Goal: Task Accomplishment & Management: Use online tool/utility

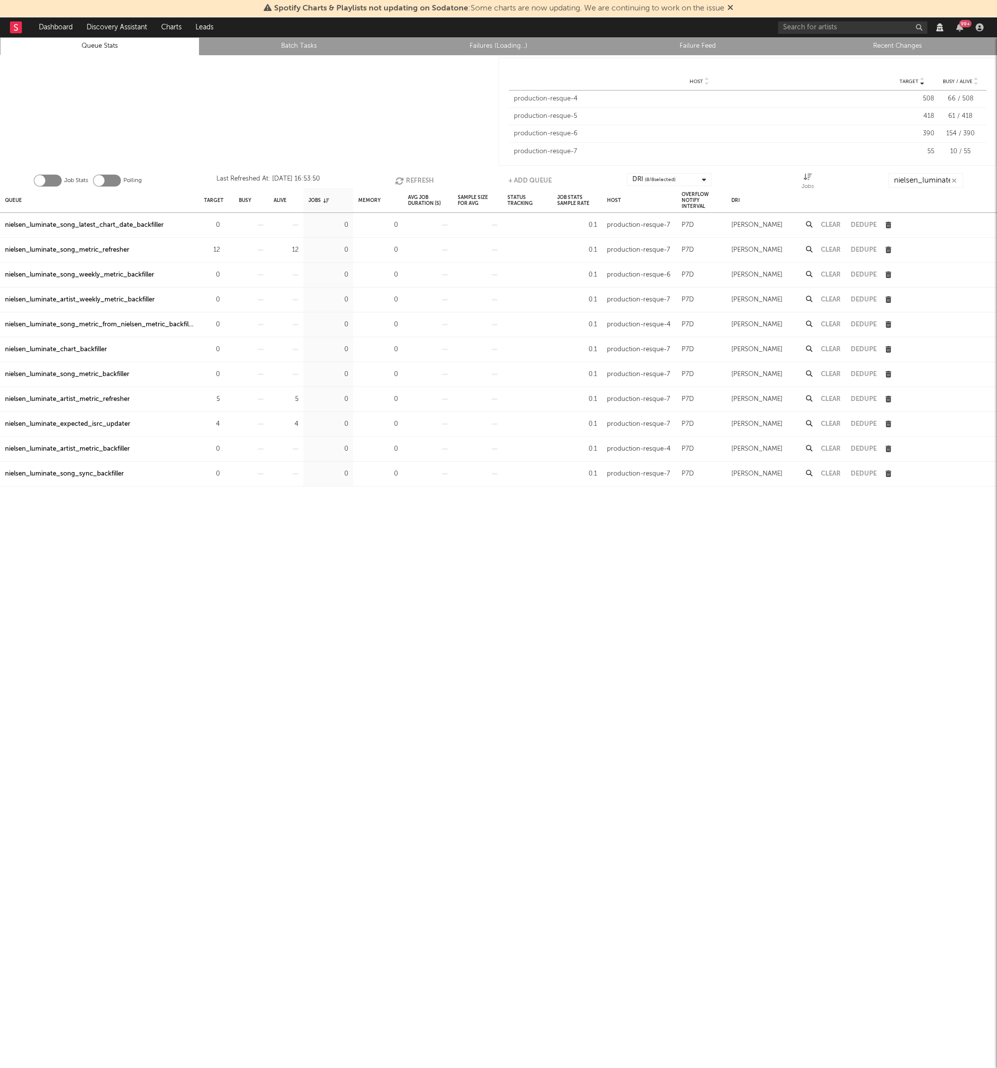
click at [290, 46] on link "Batch Tasks" at bounding box center [299, 46] width 189 height 12
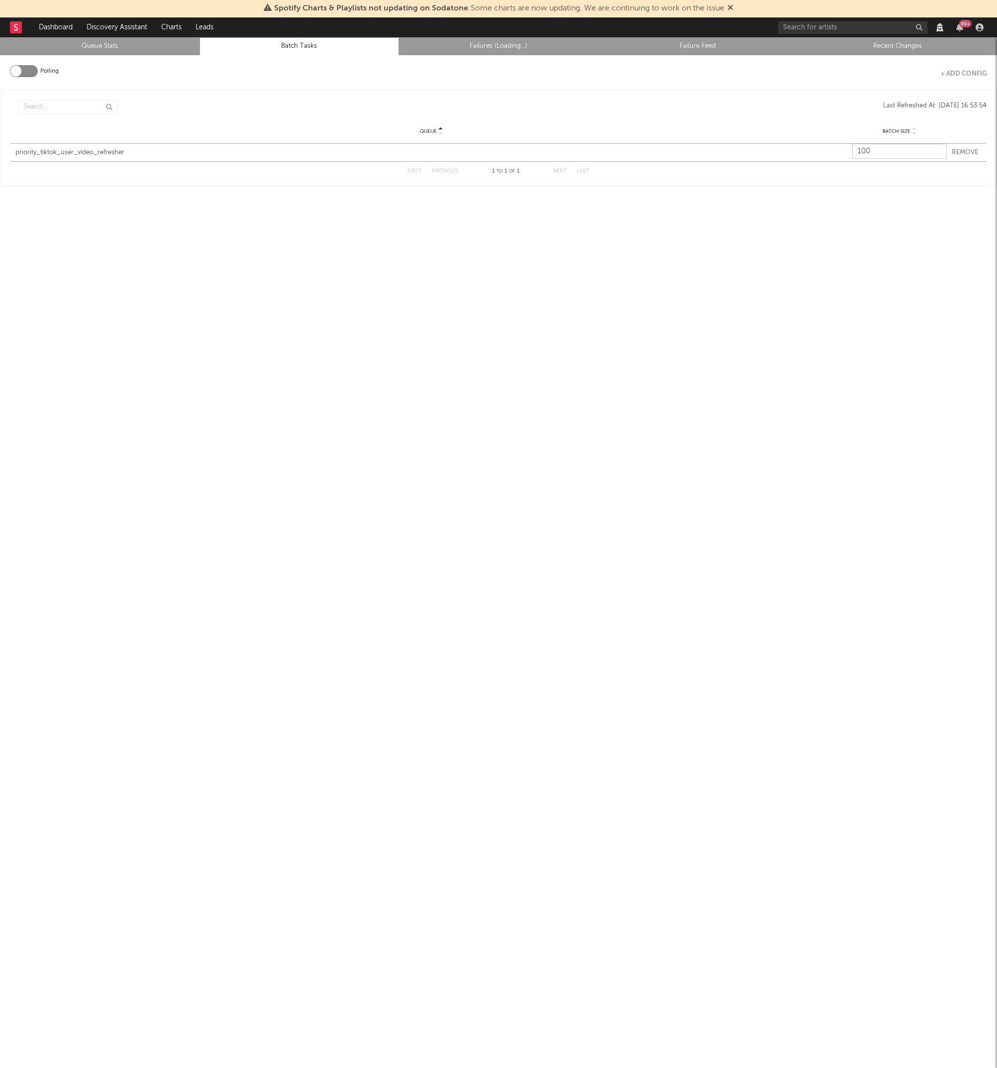
click at [455, 45] on link "Failures (Loading...)" at bounding box center [498, 46] width 189 height 12
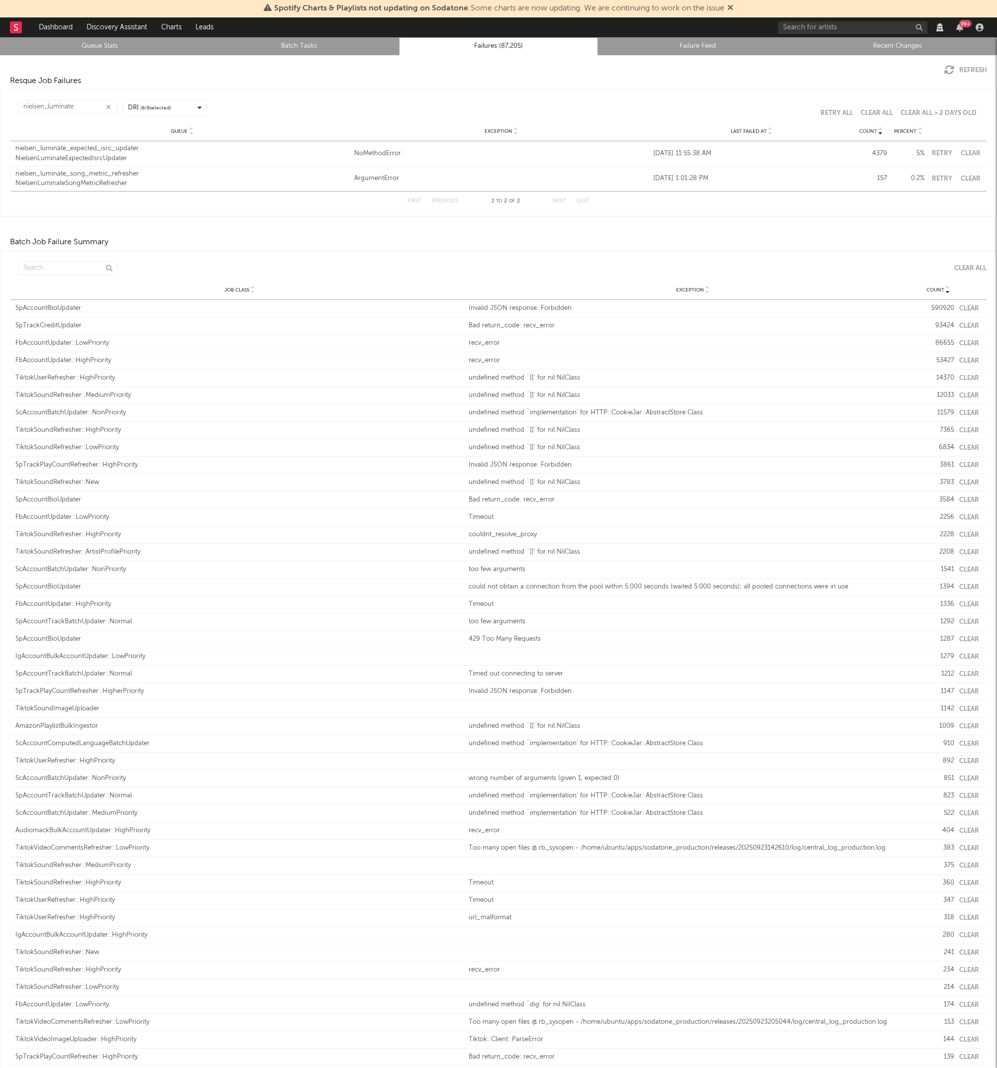
click at [967, 178] on button "Clear" at bounding box center [970, 179] width 22 height 6
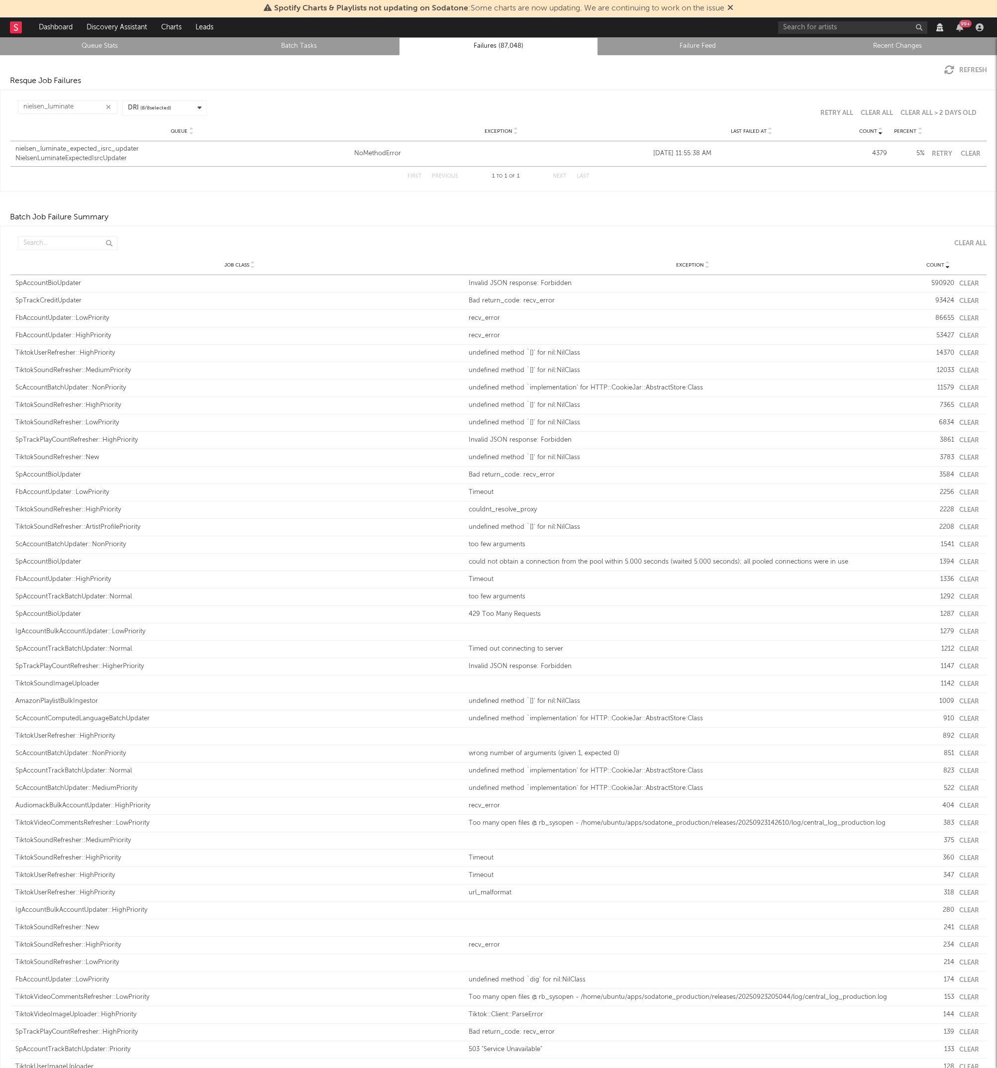
click at [111, 157] on div "NielsenLuminateExpectedIsrcUpdater" at bounding box center [182, 159] width 334 height 10
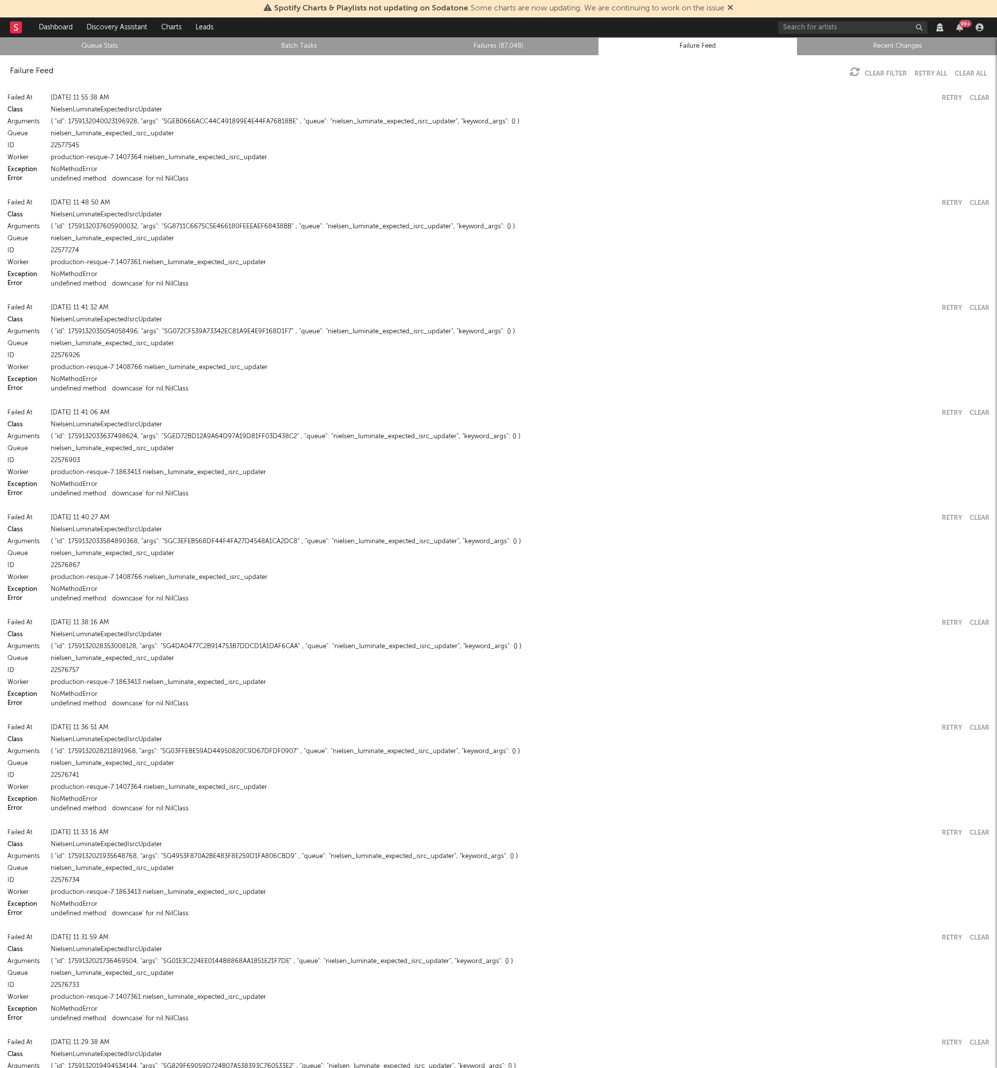
click at [178, 158] on div "production-resque-7:1407364:nielsen_luminate_expected_isrc_updater" at bounding box center [520, 158] width 939 height 12
click at [210, 117] on div "{ "id": 1759132040023196928, "args": "SGEB0666ACC44C491899E4E44FA76B18BE" , "qu…" at bounding box center [520, 122] width 939 height 12
copy div "SGEB0666ACC44C491899E4E44FA76B18BE"
